Goal: Information Seeking & Learning: Understand process/instructions

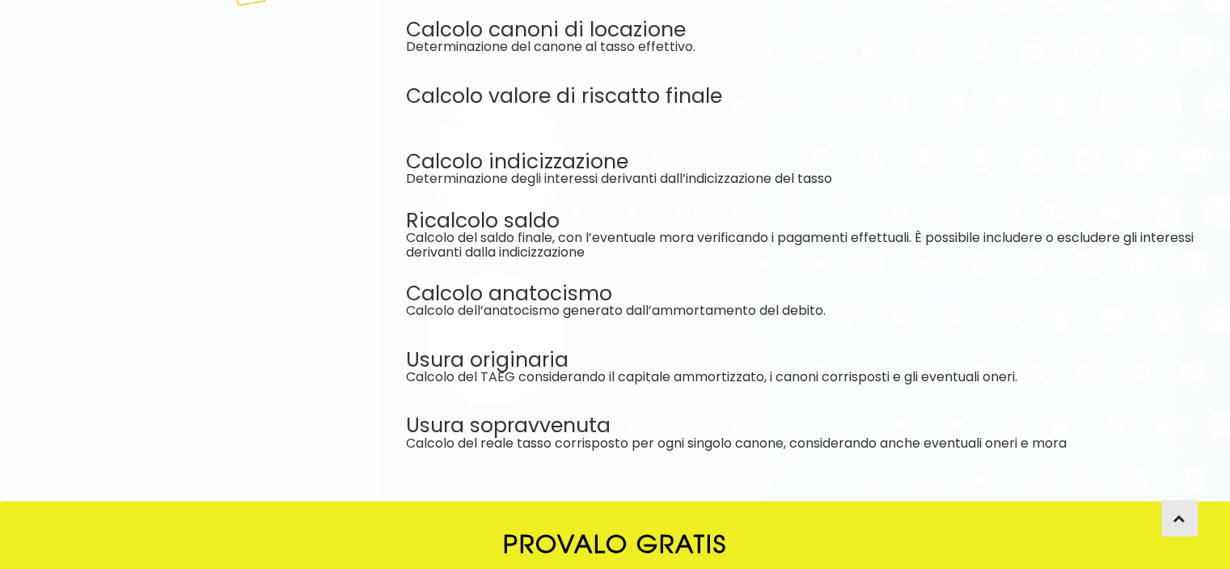
scroll to position [2634, 0]
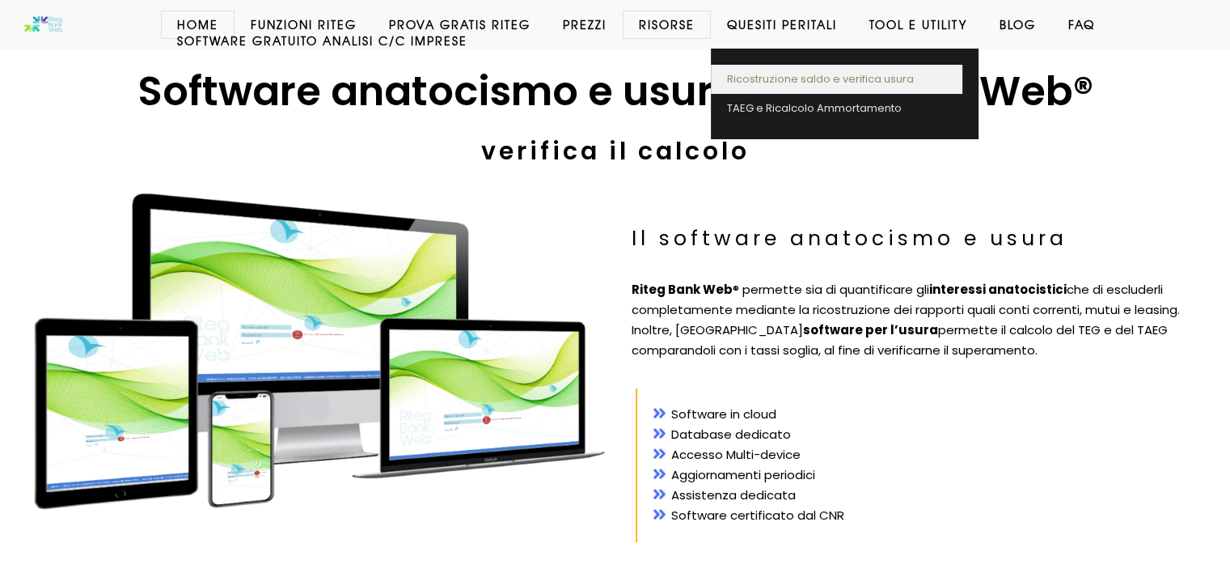
click at [778, 67] on link "Ricostruzione saldo e verifica usura" at bounding box center [837, 79] width 252 height 29
